Goal: Task Accomplishment & Management: Complete application form

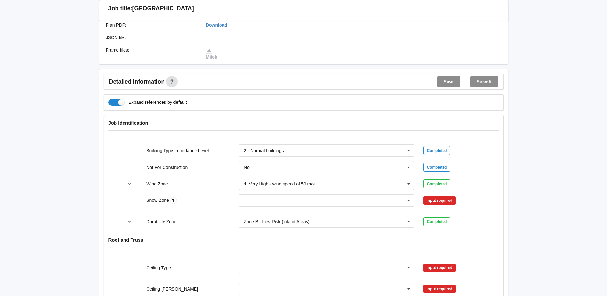
scroll to position [192, 0]
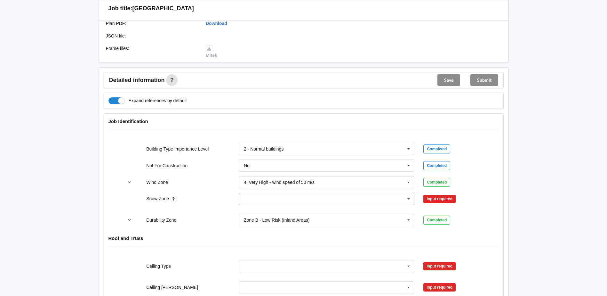
click at [409, 196] on icon at bounding box center [409, 199] width 10 height 12
click at [290, 209] on div "N0" at bounding box center [326, 210] width 175 height 12
click at [433, 197] on button "Confirm input" at bounding box center [442, 199] width 38 height 11
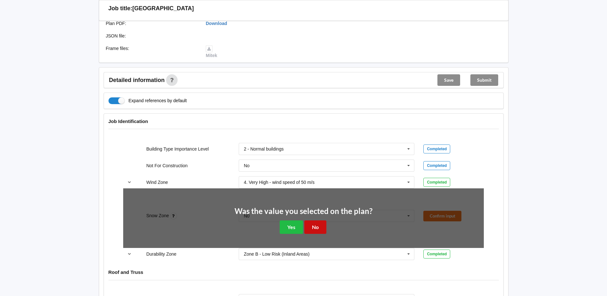
click at [312, 224] on button "No" at bounding box center [315, 226] width 22 height 13
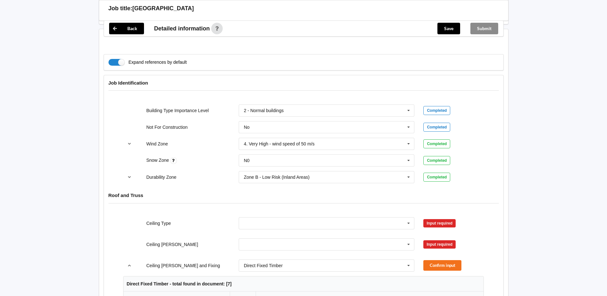
scroll to position [288, 0]
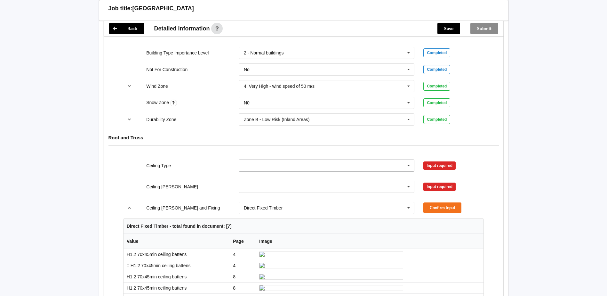
click at [406, 165] on icon at bounding box center [409, 166] width 10 height 12
click at [350, 234] on div "See Job Notes" at bounding box center [326, 236] width 175 height 12
click at [448, 163] on button "Confirm input" at bounding box center [442, 165] width 38 height 11
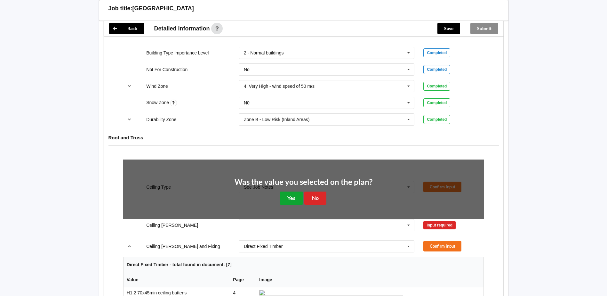
click at [292, 198] on button "Yes" at bounding box center [291, 197] width 23 height 13
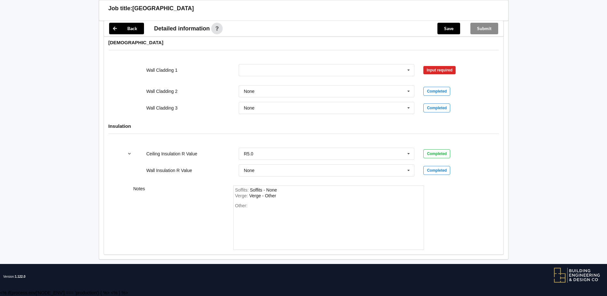
scroll to position [1849, 0]
click at [263, 207] on div "Other:" at bounding box center [328, 225] width 187 height 45
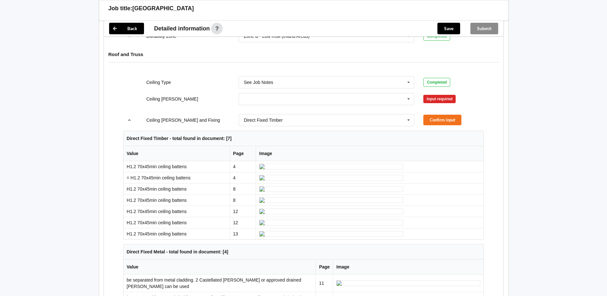
scroll to position [281, 0]
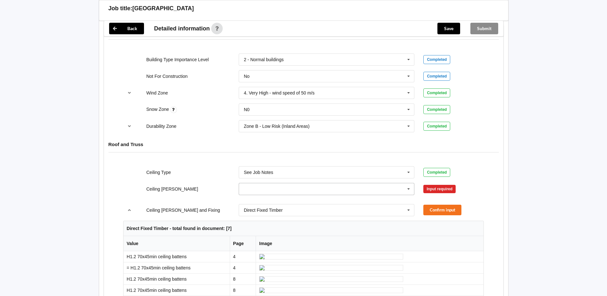
click at [406, 191] on icon at bounding box center [409, 189] width 10 height 12
click at [109, 127] on div "Building Type Importance Level 2 - Normal buildings 1 - Low degree of hazard 2 …" at bounding box center [303, 93] width 399 height 88
click at [446, 210] on button "Confirm input" at bounding box center [442, 209] width 38 height 11
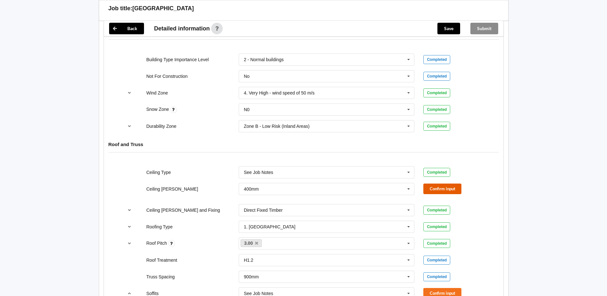
click at [443, 188] on button "Confirm input" at bounding box center [442, 188] width 38 height 11
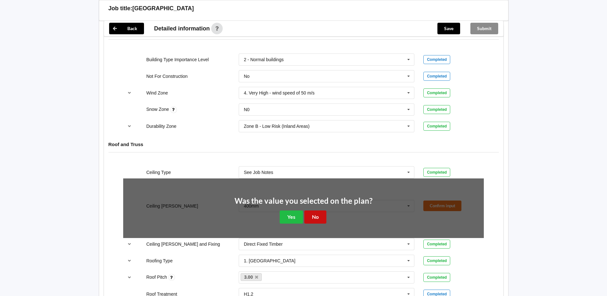
click at [320, 214] on button "No" at bounding box center [315, 216] width 22 height 13
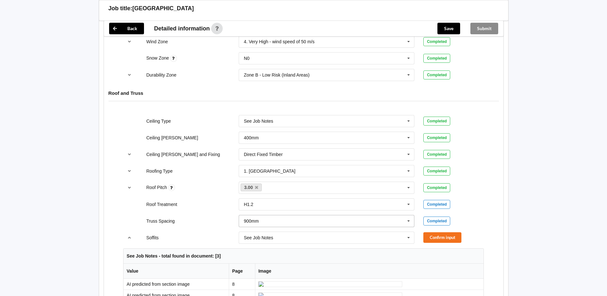
scroll to position [345, 0]
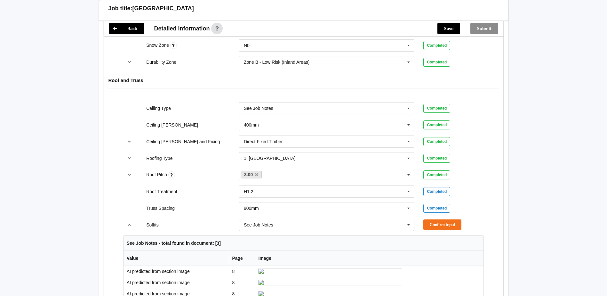
click at [412, 226] on icon at bounding box center [409, 225] width 10 height 12
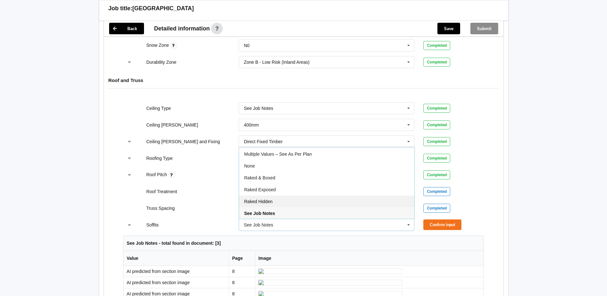
click at [344, 198] on div "Raked Hidden" at bounding box center [326, 201] width 175 height 12
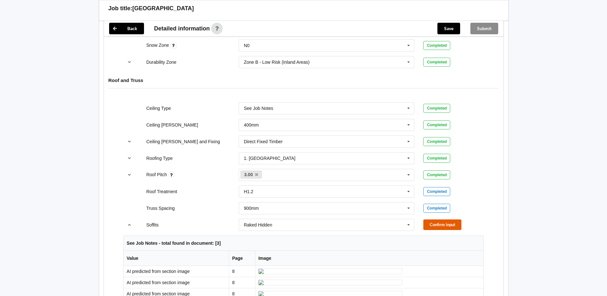
click at [432, 223] on button "Confirm input" at bounding box center [442, 224] width 38 height 11
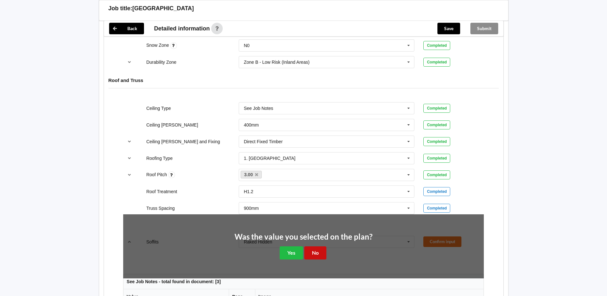
click at [317, 249] on button "No" at bounding box center [315, 252] width 22 height 13
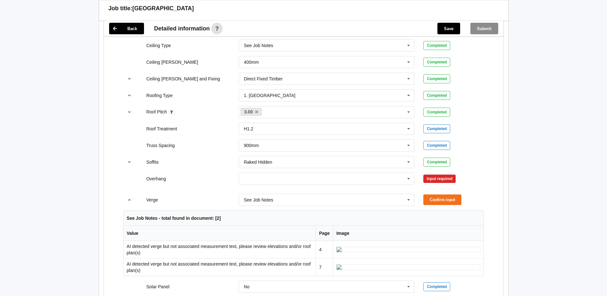
scroll to position [409, 0]
click at [408, 177] on icon at bounding box center [409, 177] width 10 height 12
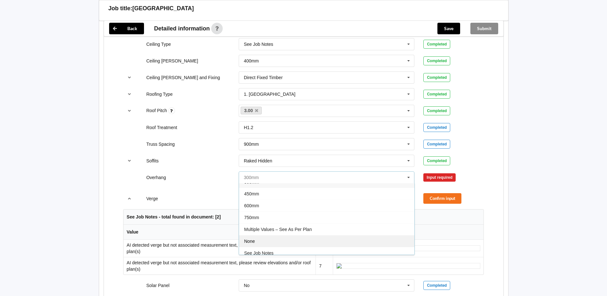
scroll to position [12, 0]
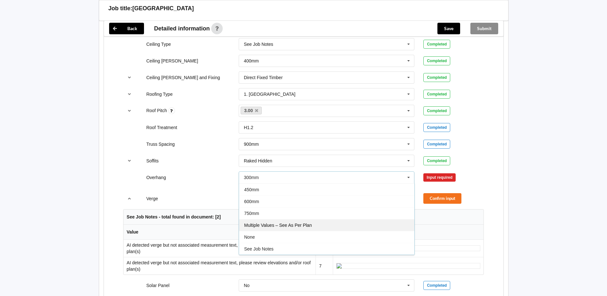
click at [360, 227] on div "Multiple Values – See As Per Plan" at bounding box center [326, 225] width 175 height 12
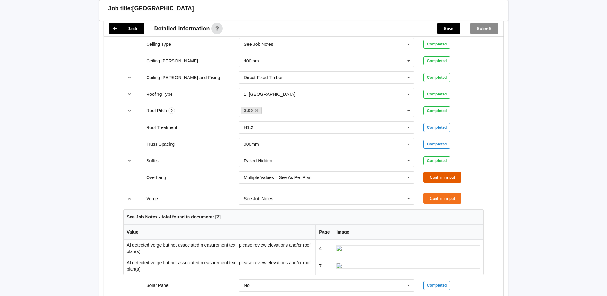
click at [460, 173] on button "Confirm input" at bounding box center [442, 177] width 38 height 11
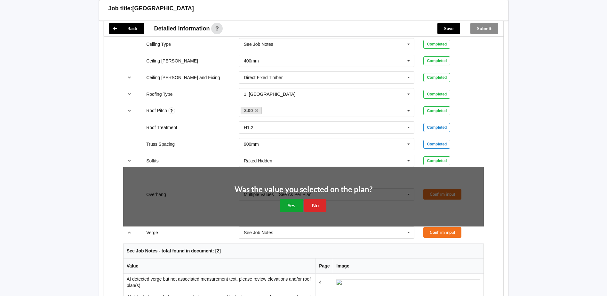
click at [286, 207] on button "Yes" at bounding box center [291, 205] width 23 height 13
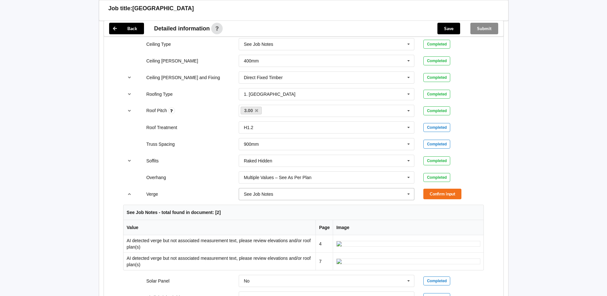
click at [408, 196] on icon at bounding box center [409, 194] width 10 height 12
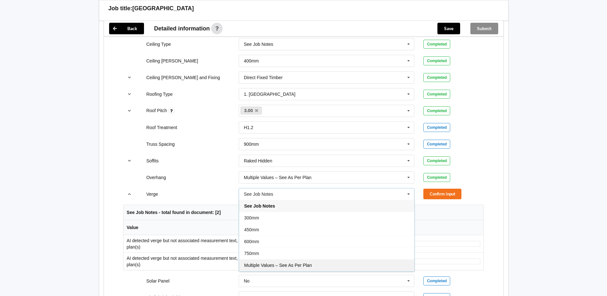
click at [297, 262] on div "Multiple Values – See As Per Plan" at bounding box center [326, 265] width 175 height 12
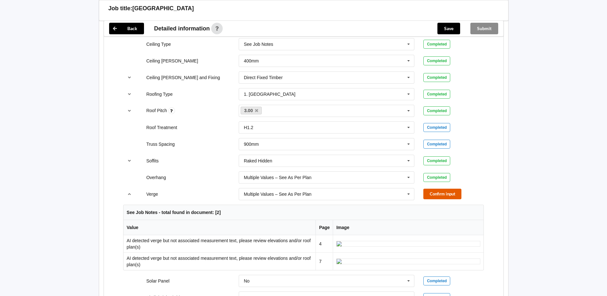
click at [432, 191] on button "Confirm input" at bounding box center [442, 193] width 38 height 11
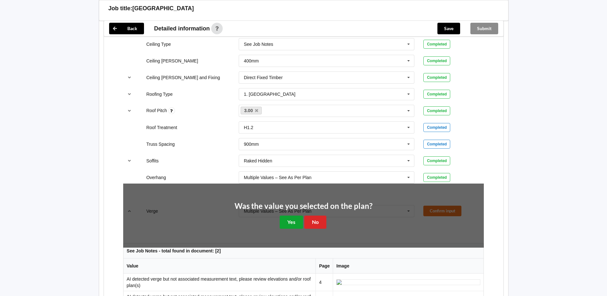
click at [292, 222] on button "Yes" at bounding box center [291, 221] width 23 height 13
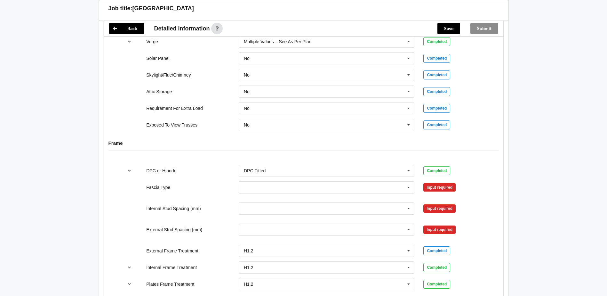
scroll to position [569, 0]
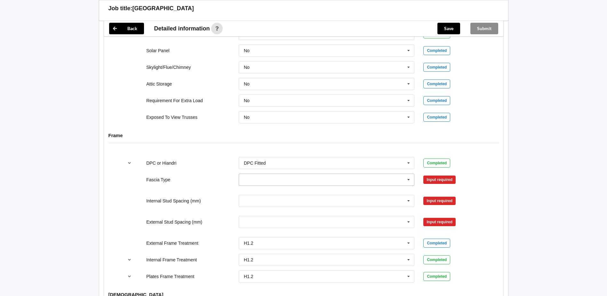
click at [408, 179] on icon at bounding box center [409, 180] width 10 height 12
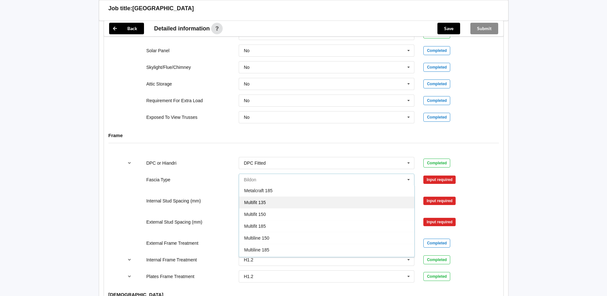
scroll to position [160, 0]
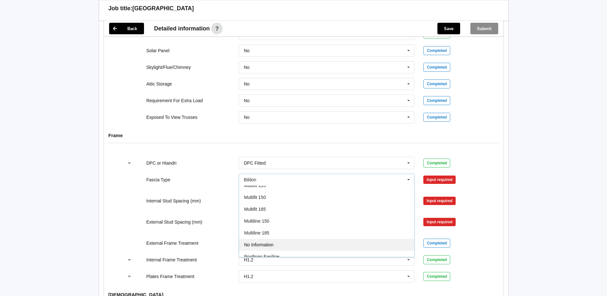
click at [304, 239] on div "No Information" at bounding box center [326, 244] width 175 height 12
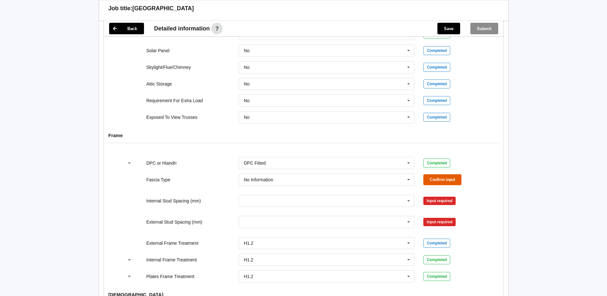
click at [453, 180] on button "Confirm input" at bounding box center [442, 179] width 38 height 11
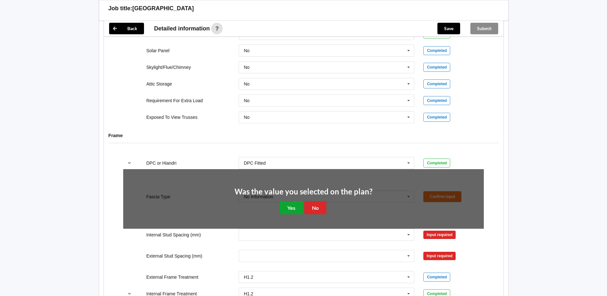
click at [290, 207] on button "Yes" at bounding box center [291, 207] width 23 height 13
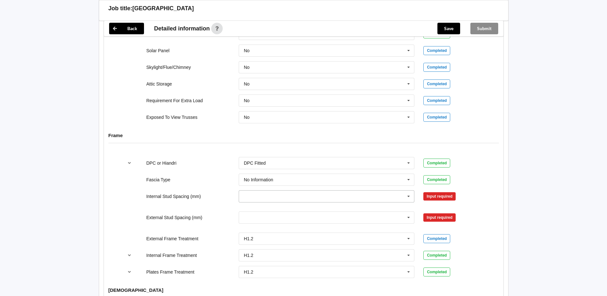
click at [406, 197] on icon at bounding box center [409, 196] width 10 height 12
click at [336, 265] on div "Multiple Values – See As Per Plan" at bounding box center [326, 267] width 175 height 12
click at [440, 195] on button "Confirm input" at bounding box center [442, 196] width 38 height 11
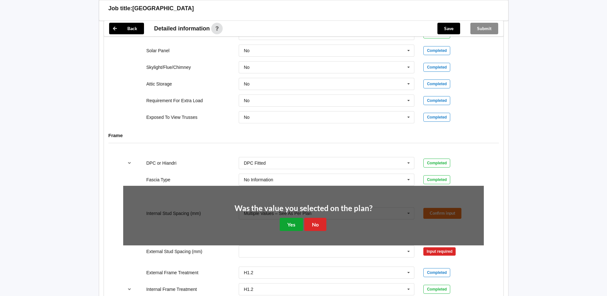
click at [290, 222] on button "Yes" at bounding box center [291, 224] width 23 height 13
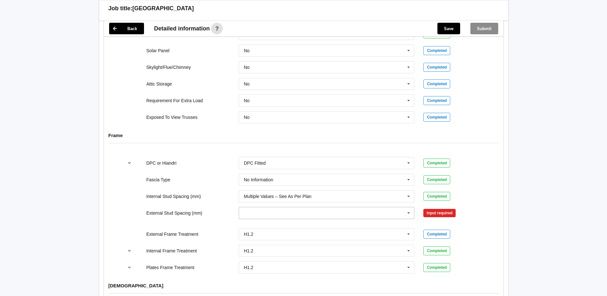
click at [409, 214] on icon at bounding box center [409, 213] width 10 height 12
click at [330, 257] on div "Multiple Values – See As Per Plan" at bounding box center [326, 260] width 175 height 12
click at [440, 214] on button "Confirm input" at bounding box center [442, 212] width 38 height 11
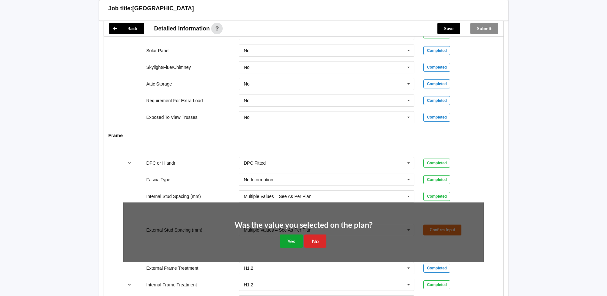
drag, startPoint x: 294, startPoint y: 240, endPoint x: 305, endPoint y: 225, distance: 18.3
click at [294, 239] on button "Yes" at bounding box center [291, 240] width 23 height 13
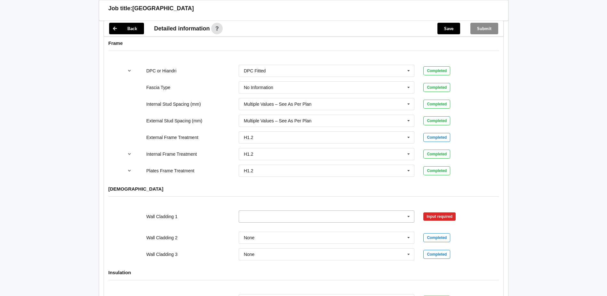
scroll to position [665, 0]
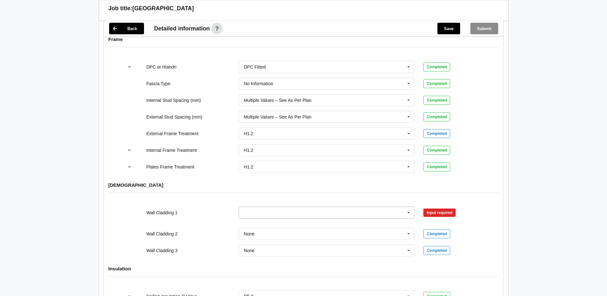
click at [373, 210] on input "text" at bounding box center [326, 213] width 175 height 12
type input "Eurostyle Panelok."
click at [195, 207] on div "Wall Cladding 1 No results found. Input required" at bounding box center [303, 212] width 369 height 21
click at [296, 211] on input "text" at bounding box center [326, 213] width 175 height 12
click at [296, 211] on input "Eurostyle Panelok" at bounding box center [326, 213] width 175 height 12
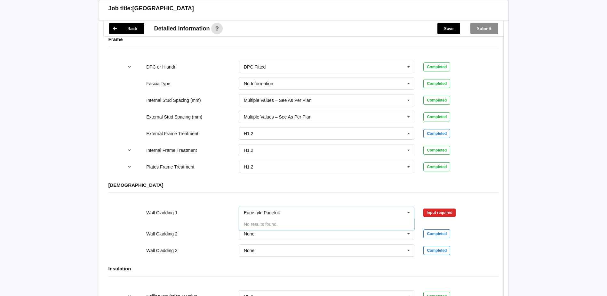
click at [289, 215] on input "Eurostyle Panelok" at bounding box center [326, 213] width 175 height 12
type input "Eurostyle Panelok"
click at [282, 231] on input "text" at bounding box center [326, 234] width 175 height 12
click at [238, 211] on div "Axon Panel B/Back 135 B/Back 135 Rebated B/Back 142 B/Back 180 B/Back 187 Brick…" at bounding box center [326, 212] width 185 height 21
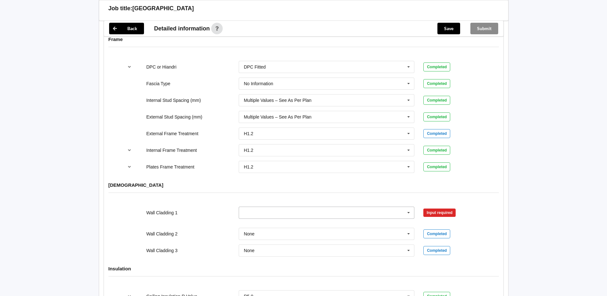
click at [407, 212] on icon at bounding box center [409, 213] width 10 height 12
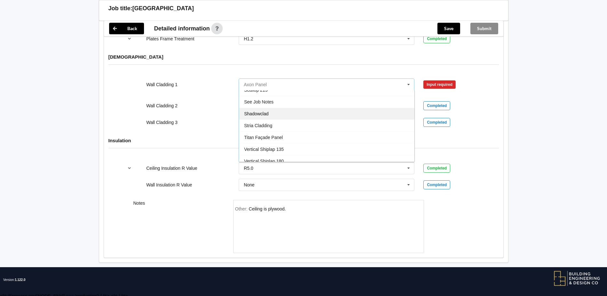
scroll to position [378, 0]
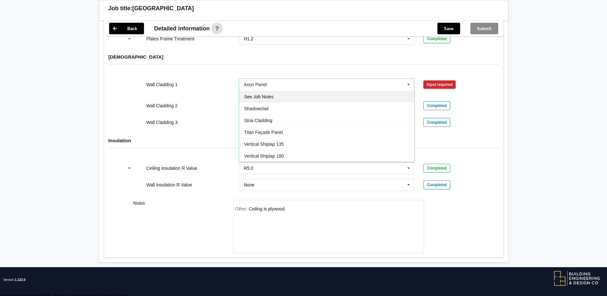
click at [301, 94] on div "See Job Notes" at bounding box center [326, 97] width 175 height 12
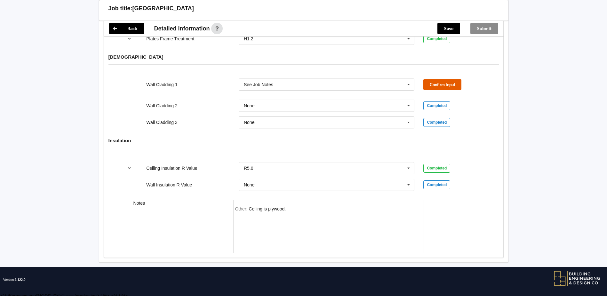
click at [435, 80] on button "Confirm input" at bounding box center [442, 84] width 38 height 11
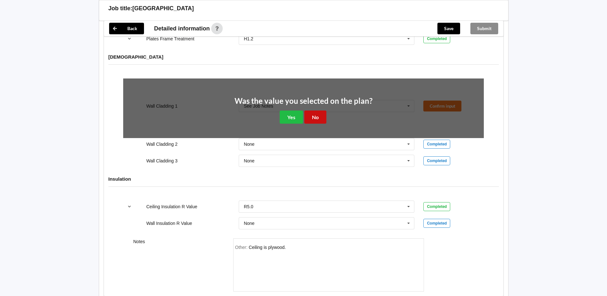
click at [317, 116] on button "No" at bounding box center [315, 116] width 22 height 13
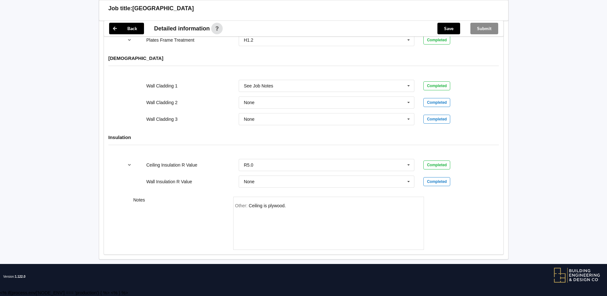
scroll to position [792, 0]
click at [322, 207] on div "Other: Ceiling is plywood." at bounding box center [328, 225] width 187 height 45
click at [128, 164] on icon "reference-toggle" at bounding box center [129, 165] width 5 height 4
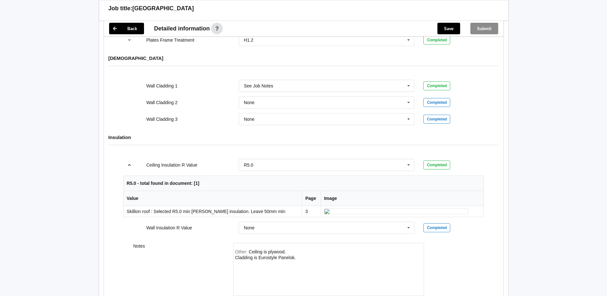
click at [128, 164] on icon "reference-toggle" at bounding box center [129, 165] width 5 height 4
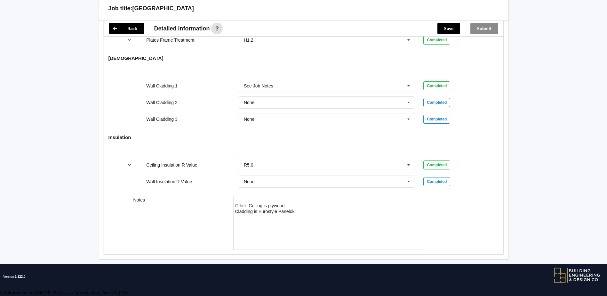
click at [127, 160] on button "reference-toggle" at bounding box center [129, 165] width 12 height 12
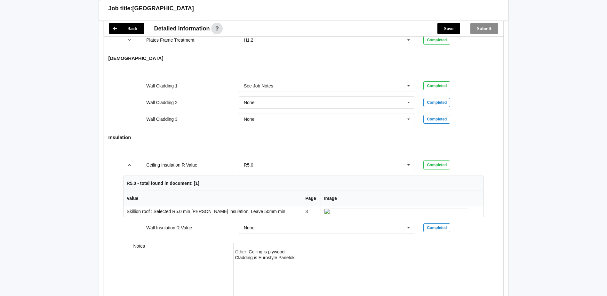
click at [128, 162] on button "reference-toggle" at bounding box center [129, 165] width 12 height 12
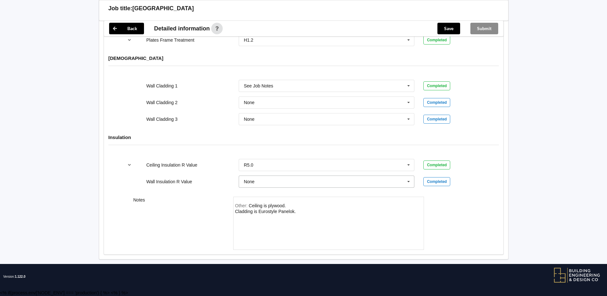
click at [412, 181] on icon at bounding box center [409, 182] width 10 height 12
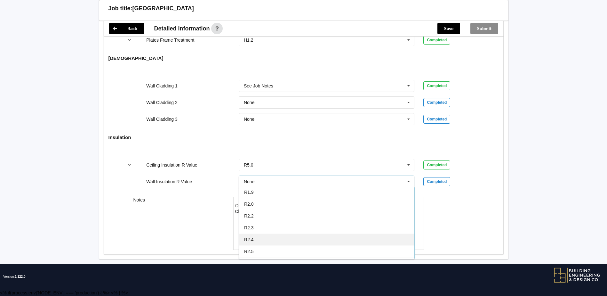
click at [309, 236] on div "R2.4" at bounding box center [326, 239] width 175 height 12
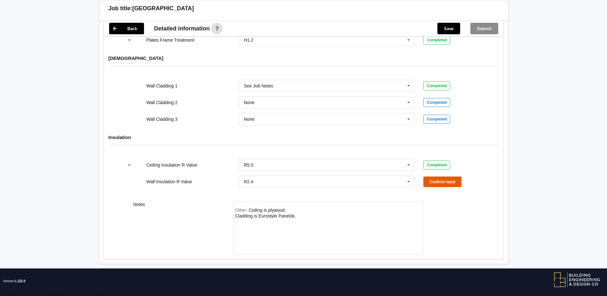
click at [437, 181] on button "Confirm input" at bounding box center [442, 181] width 38 height 11
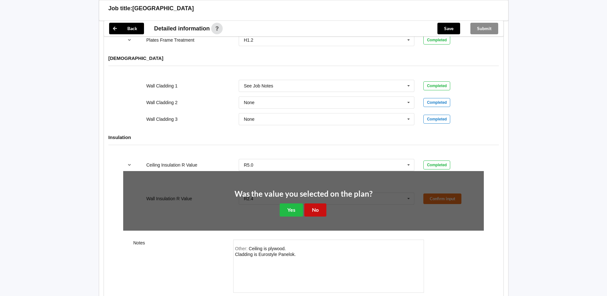
click at [313, 208] on button "No" at bounding box center [315, 209] width 22 height 13
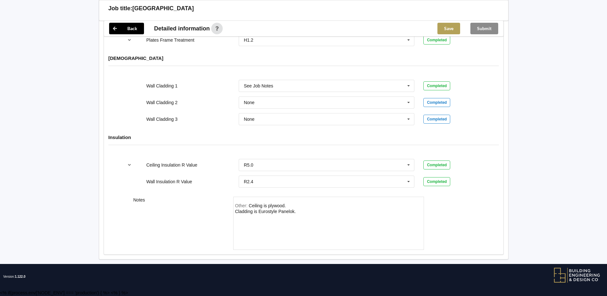
click at [451, 29] on button "Save" at bounding box center [448, 29] width 23 height 12
click at [492, 27] on button "Submit" at bounding box center [484, 29] width 28 height 12
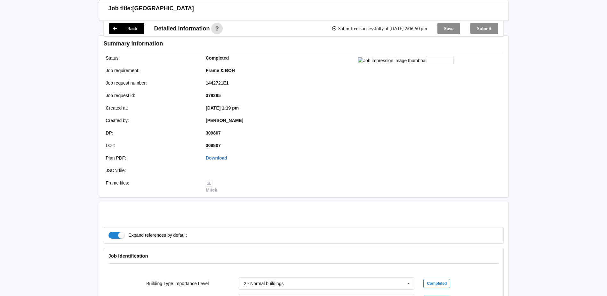
scroll to position [762, 0]
